Goal: Transaction & Acquisition: Book appointment/travel/reservation

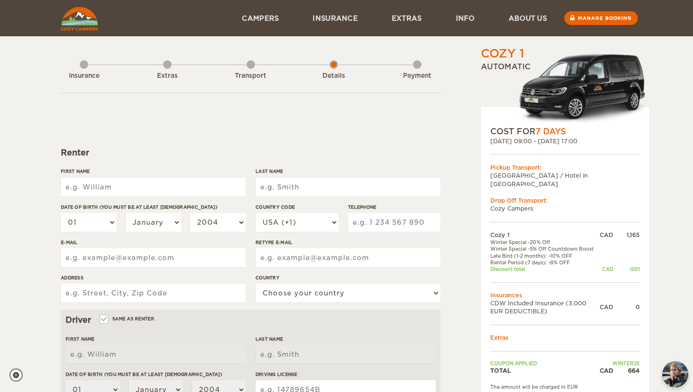
click at [183, 186] on input "First Name" at bounding box center [153, 187] width 185 height 19
type input "Qilin"
type input "[PERSON_NAME]"
type input "Jaxon"
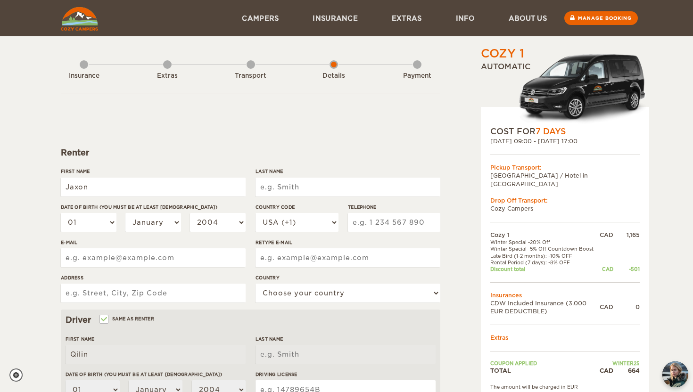
type input "Jaxon"
type input "[PERSON_NAME]"
type input "Triantos"
click at [77, 216] on select "01 02 03 04 05 06 07 08 09 10 11 12 13 14 15 16 17 18 19 20 21 22 23 24 25 26 2…" at bounding box center [89, 222] width 56 height 19
select select "07"
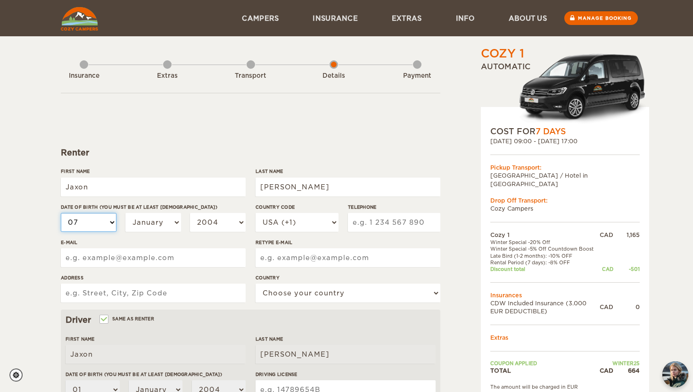
click at [61, 213] on select "01 02 03 04 05 06 07 08 09 10 11 12 13 14 15 16 17 18 19 20 21 22 23 24 25 26 2…" at bounding box center [89, 222] width 56 height 19
select select "07"
click at [160, 221] on select "January February March April May June July August September October November De…" at bounding box center [153, 222] width 56 height 19
select select "07"
click at [125, 213] on select "January February March April May June July August September October November De…" at bounding box center [153, 222] width 56 height 19
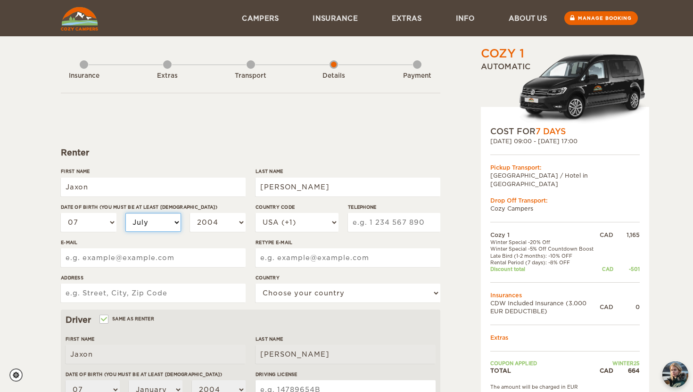
select select "07"
click at [107, 210] on div "Date of birth (You must be at least 20 years old) 01 02 03 04 05 06 07 08 09 10…" at bounding box center [153, 221] width 185 height 35
click at [107, 218] on select "01 02 03 04 05 06 07 08 09 10 11 12 13 14 15 16 17 18 19 20 21 22 23 24 25 26 2…" at bounding box center [89, 222] width 56 height 19
select select "09"
click at [61, 213] on select "01 02 03 04 05 06 07 08 09 10 11 12 13 14 15 16 17 18 19 20 21 22 23 24 25 26 2…" at bounding box center [89, 222] width 56 height 19
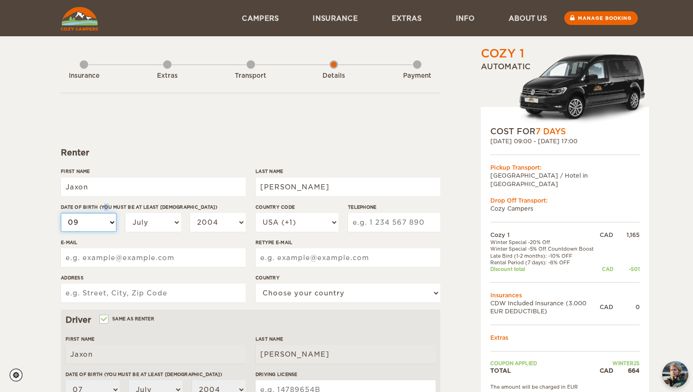
select select "09"
click at [314, 215] on select "USA (+1) [GEOGRAPHIC_DATA] (+44) [GEOGRAPHIC_DATA] (+49) [GEOGRAPHIC_DATA] (+21…" at bounding box center [297, 222] width 83 height 19
click at [396, 218] on input "Telephone" at bounding box center [394, 222] width 92 height 19
type input "4168995559"
click at [94, 262] on input "E-mail" at bounding box center [153, 257] width 185 height 19
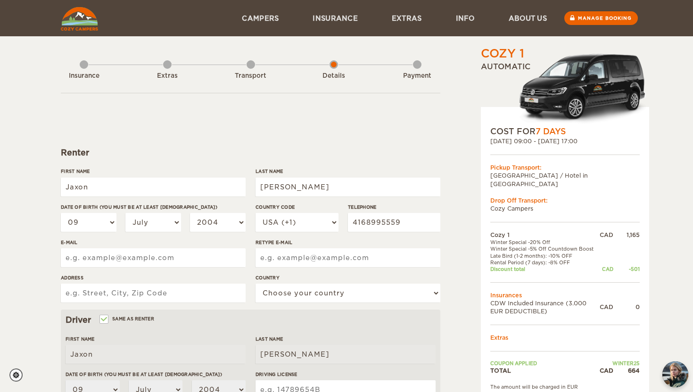
type input "U"
type input "J"
type input "jaxonctriantos@gmail.com"
type input "J"
type input "jaxonctriantos@gmail.com"
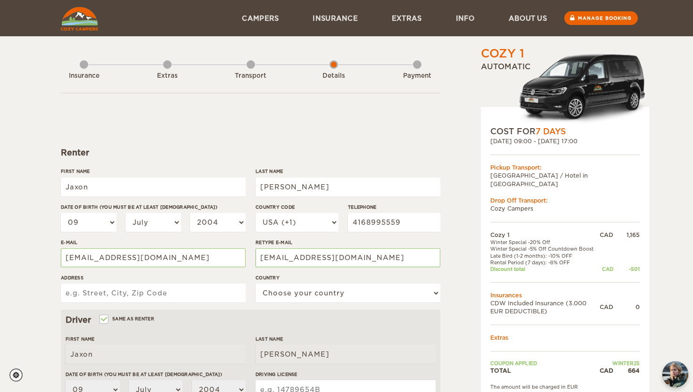
click at [126, 291] on input "Address" at bounding box center [153, 293] width 185 height 19
type input "1"
type input "1098 Salisbury Street"
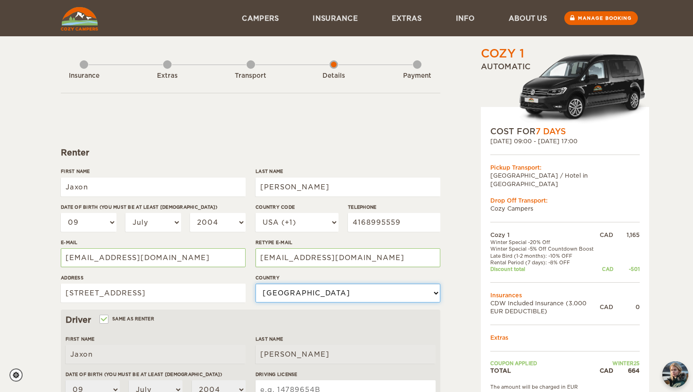
select select "38"
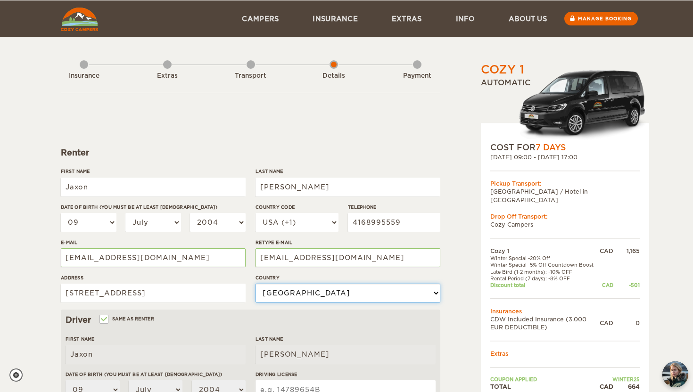
scroll to position [89, 0]
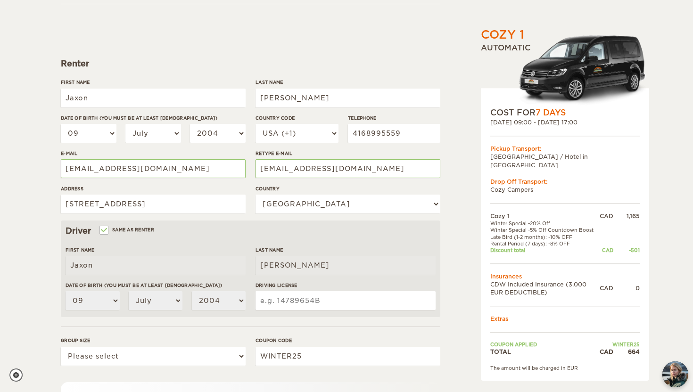
click at [277, 300] on input "Driving License" at bounding box center [346, 300] width 180 height 19
type input "t73873902070709"
click at [190, 363] on select "Please select 1 2" at bounding box center [153, 356] width 185 height 19
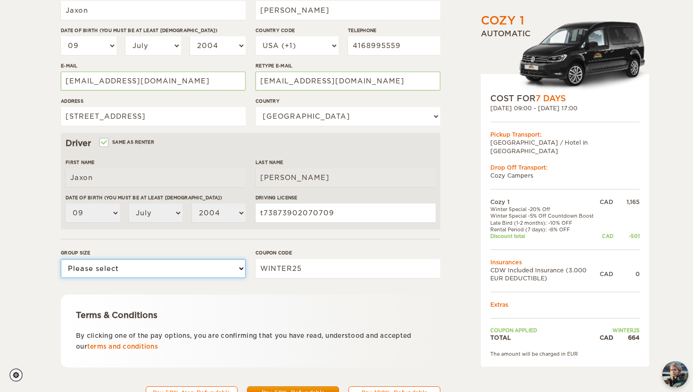
scroll to position [175, 0]
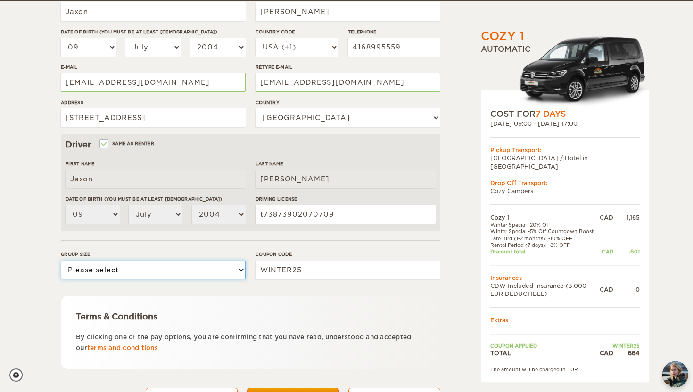
click at [191, 263] on select "Please select 1 2" at bounding box center [153, 270] width 185 height 19
click at [181, 272] on select "Please select 1 2" at bounding box center [153, 270] width 185 height 19
select select "2"
click at [61, 261] on select "Please select 1 2" at bounding box center [153, 270] width 185 height 19
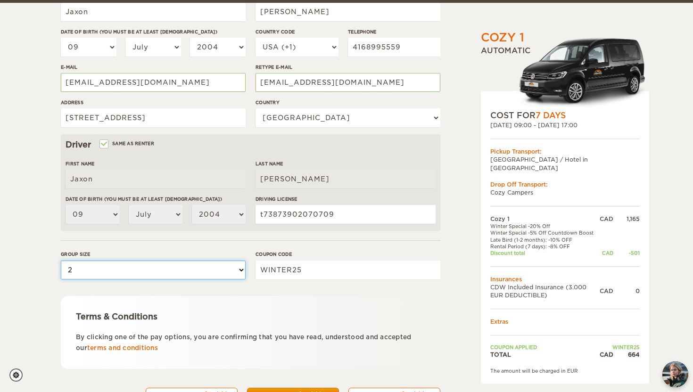
scroll to position [179, 0]
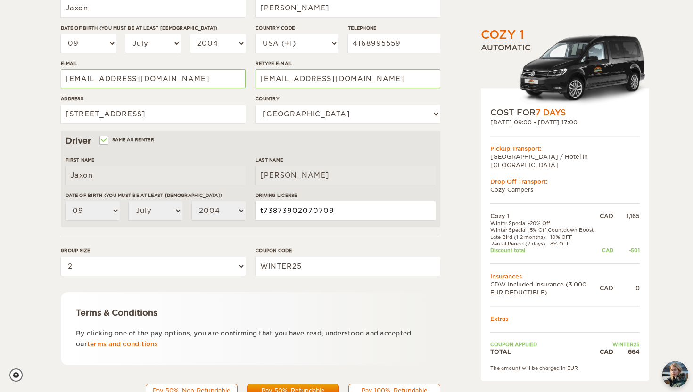
click at [310, 208] on input "t73873902070709" at bounding box center [346, 210] width 180 height 19
type input "t73873902040709"
click at [303, 248] on label "Coupon code" at bounding box center [348, 250] width 185 height 7
click at [303, 257] on input "WINTER25" at bounding box center [348, 266] width 185 height 19
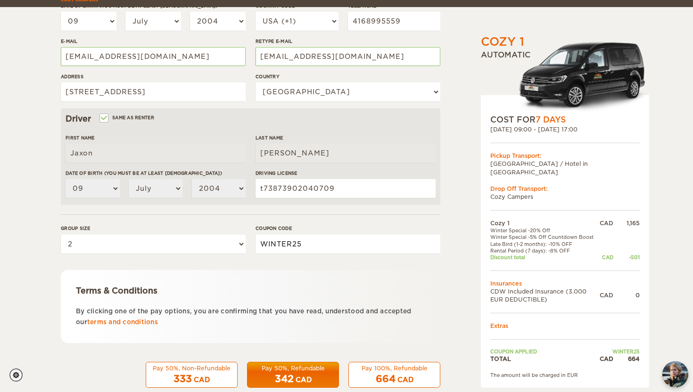
scroll to position [221, 0]
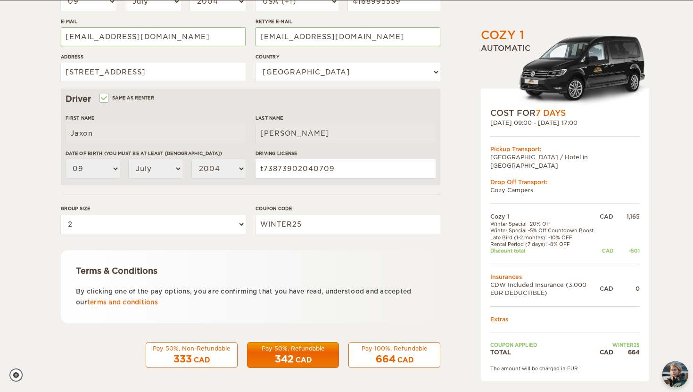
click at [402, 354] on div "664 CAD" at bounding box center [395, 360] width 80 height 14
click at [390, 359] on span "664" at bounding box center [386, 359] width 20 height 11
click at [362, 355] on div "664 CAD" at bounding box center [395, 360] width 80 height 14
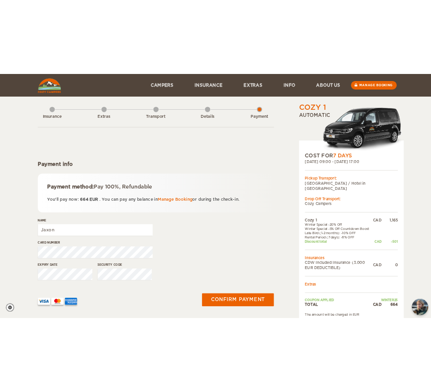
scroll to position [6, 0]
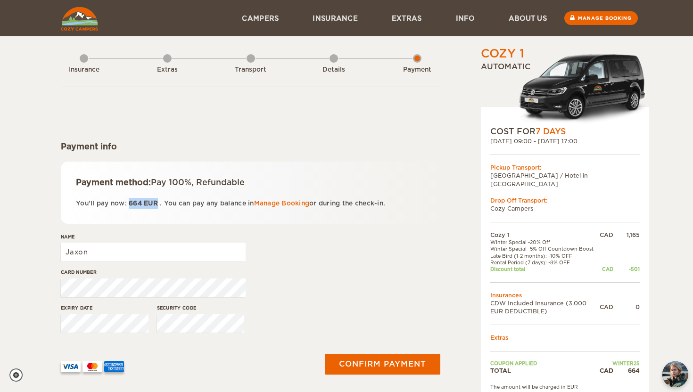
drag, startPoint x: 157, startPoint y: 202, endPoint x: 128, endPoint y: 202, distance: 28.8
click at [128, 202] on span "664 EUR" at bounding box center [143, 203] width 33 height 7
click at [138, 200] on span "664" at bounding box center [135, 203] width 13 height 7
drag, startPoint x: 147, startPoint y: 202, endPoint x: 156, endPoint y: 201, distance: 9.0
click at [156, 201] on span "EUR" at bounding box center [151, 203] width 14 height 7
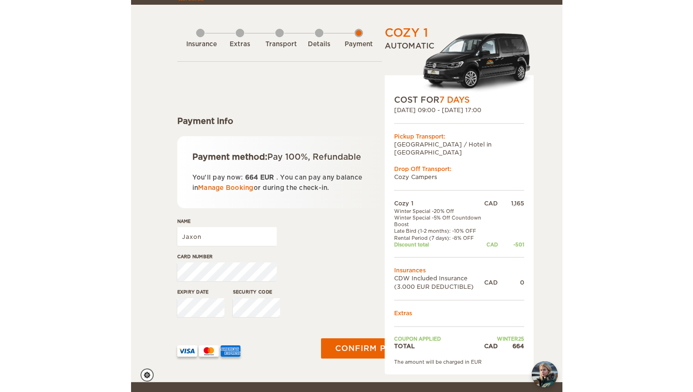
scroll to position [26, 0]
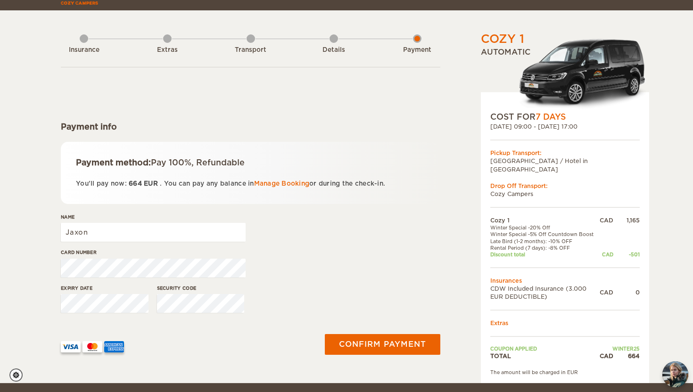
click at [150, 187] on p "You'll pay now: 664 EUR . You can pay any balance in Manage Booking or during t…" at bounding box center [250, 183] width 349 height 11
click at [150, 182] on span "EUR" at bounding box center [151, 183] width 14 height 7
click at [332, 37] on div "Details" at bounding box center [334, 48] width 8 height 38
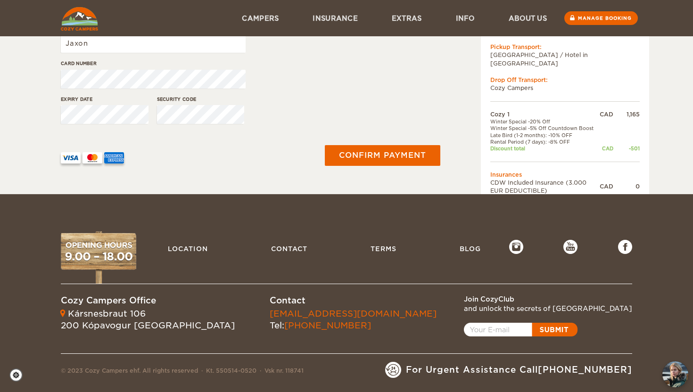
scroll to position [0, 0]
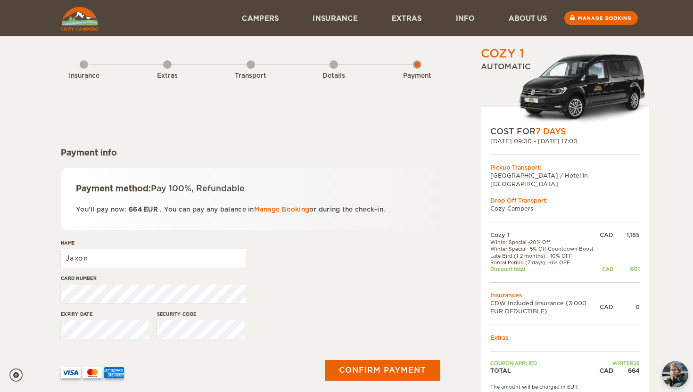
click at [332, 64] on div "Details" at bounding box center [334, 74] width 8 height 38
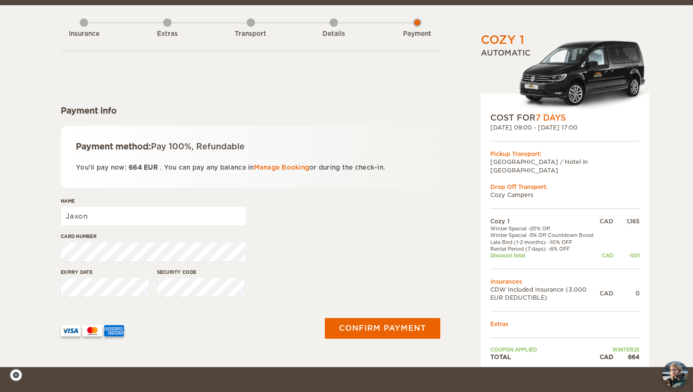
scroll to position [47, 0]
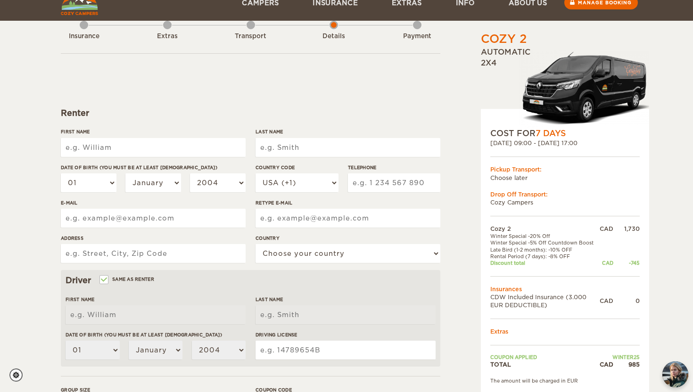
scroll to position [221, 0]
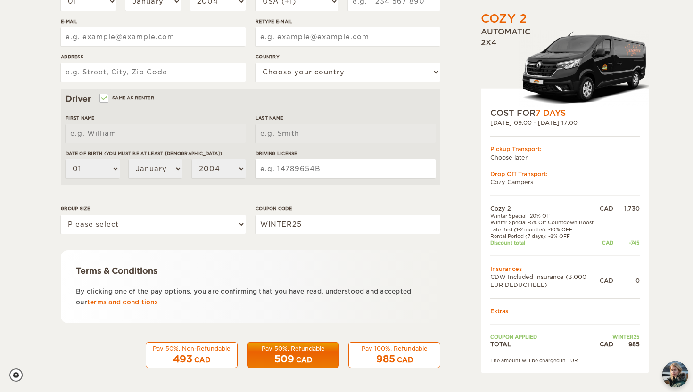
click at [392, 356] on span "985" at bounding box center [385, 359] width 19 height 11
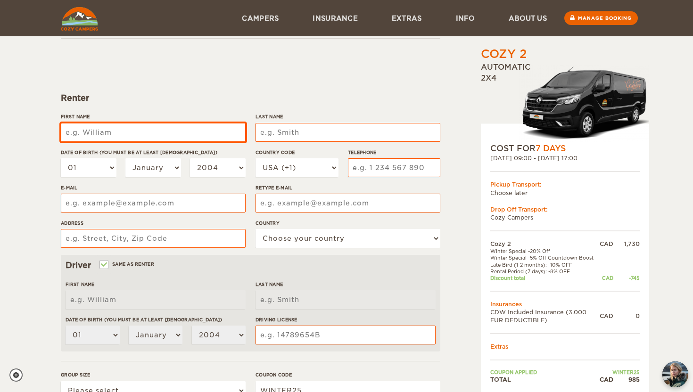
click at [116, 129] on input "First Name" at bounding box center [153, 132] width 185 height 19
type input "Qilin"
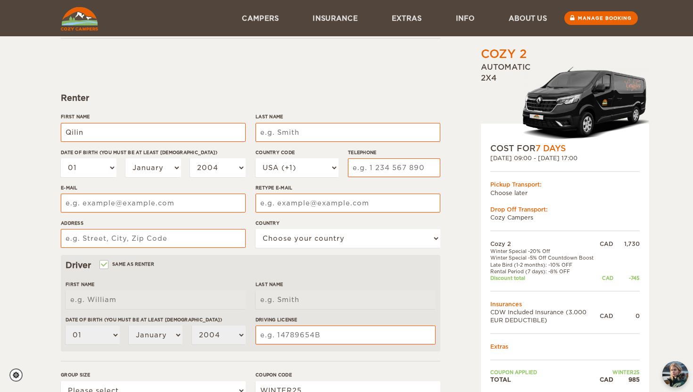
type input "[PERSON_NAME]"
type input "6043638941"
type input "[EMAIL_ADDRESS][DOMAIN_NAME]"
type input "[STREET_ADDRESS]"
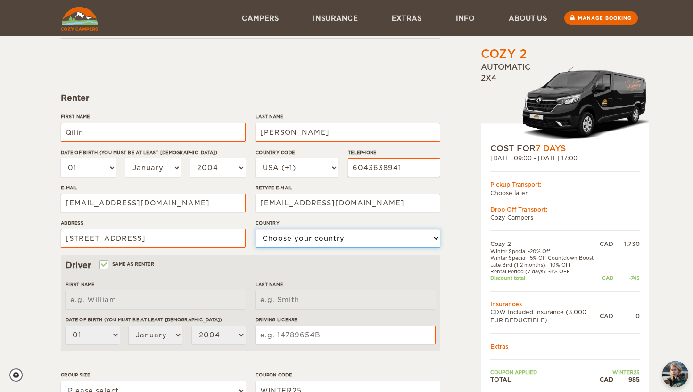
select select "38"
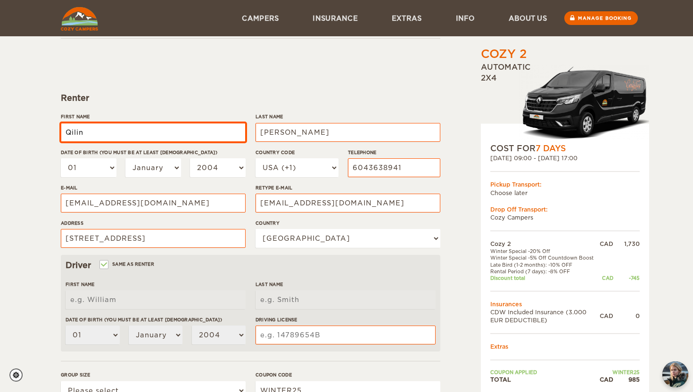
type input "Qilin"
type input "[PERSON_NAME]"
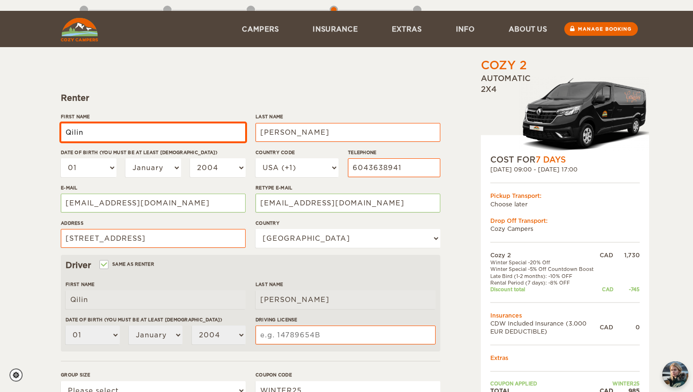
scroll to position [221, 0]
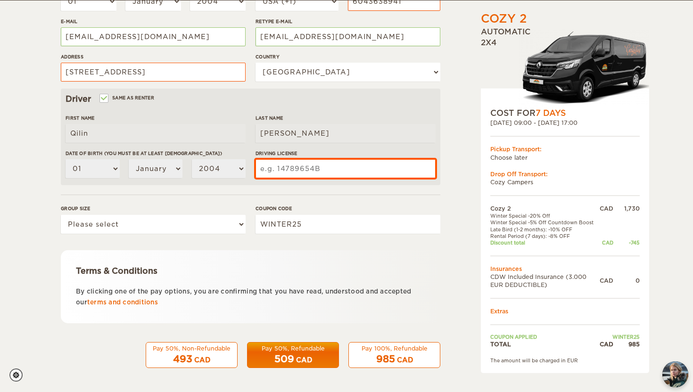
click at [320, 174] on input "Driving License" at bounding box center [346, 168] width 180 height 19
type input "t73873902040709"
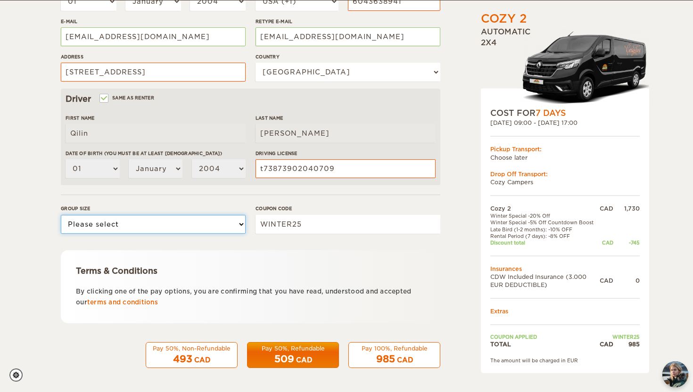
click at [195, 222] on select "Please select 1 2" at bounding box center [153, 224] width 185 height 19
select select "2"
click at [61, 215] on select "Please select 1 2" at bounding box center [153, 224] width 185 height 19
click at [395, 351] on div "Pay 100%, Refundable" at bounding box center [395, 349] width 80 height 8
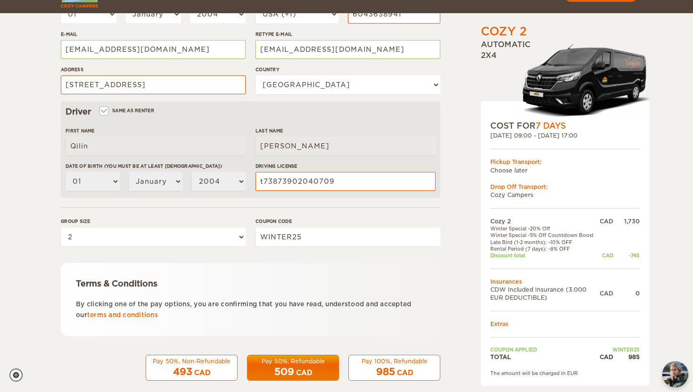
scroll to position [0, 0]
